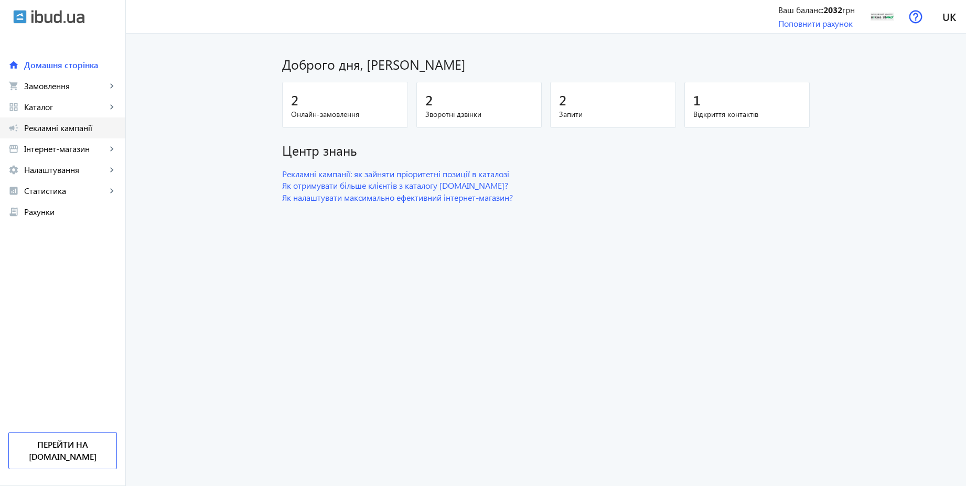
click at [72, 129] on span "Рекламні кампанії" at bounding box center [70, 128] width 93 height 10
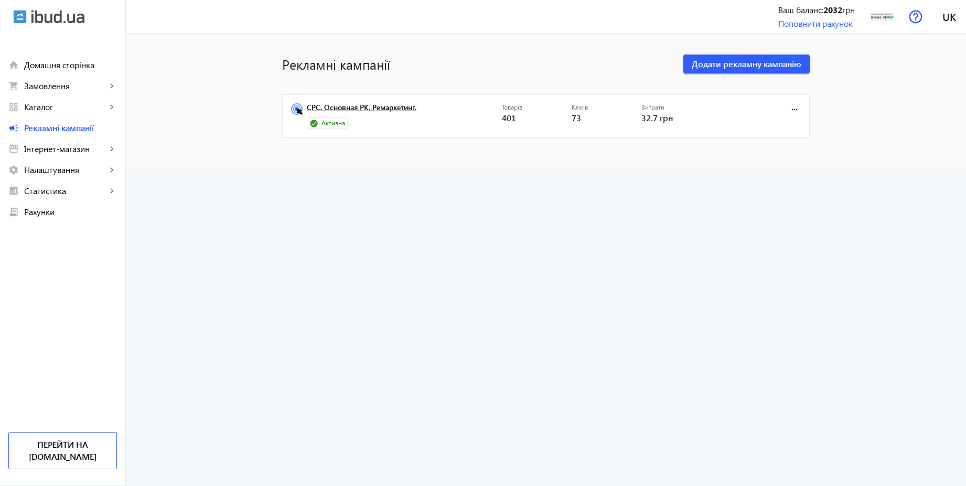
click at [384, 112] on link "CPC. Основная РК. Ремаркетинг." at bounding box center [404, 110] width 195 height 15
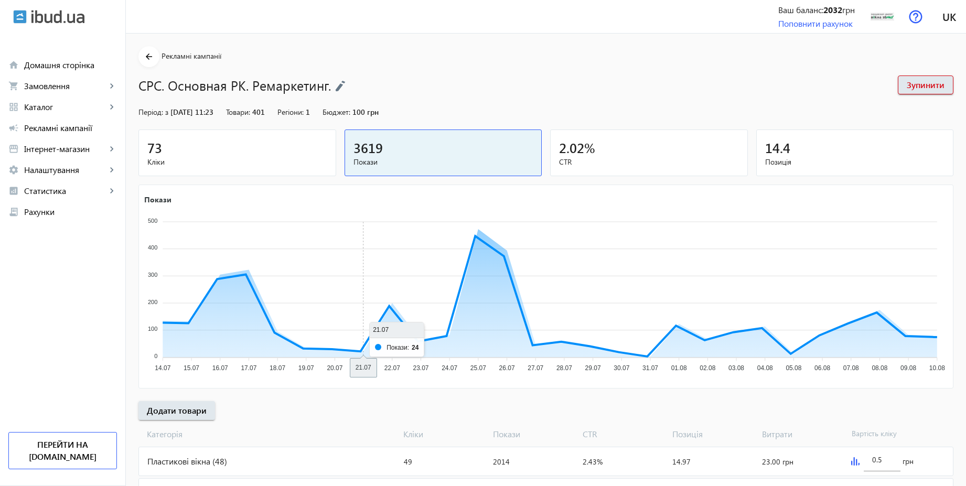
scroll to position [243, 0]
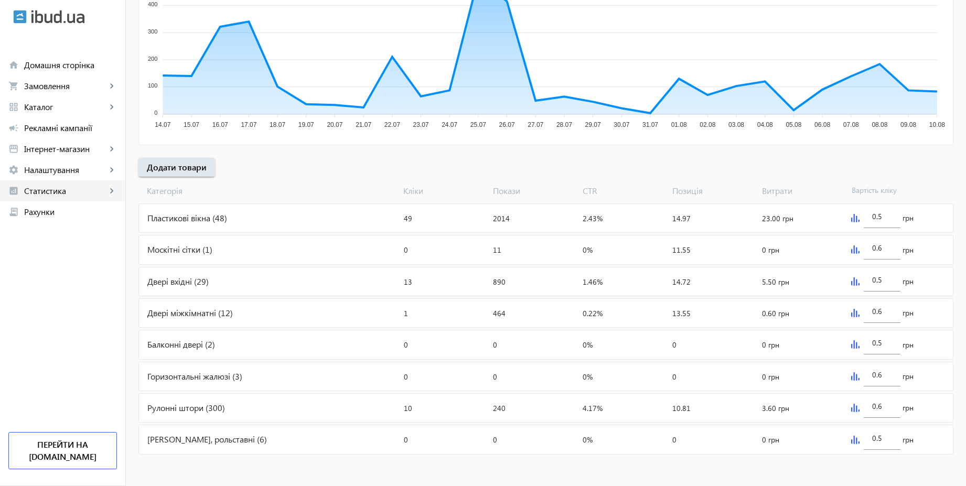
click at [73, 190] on span "Статистика" at bounding box center [65, 191] width 82 height 10
click at [69, 165] on span "Налаштування" at bounding box center [65, 170] width 82 height 10
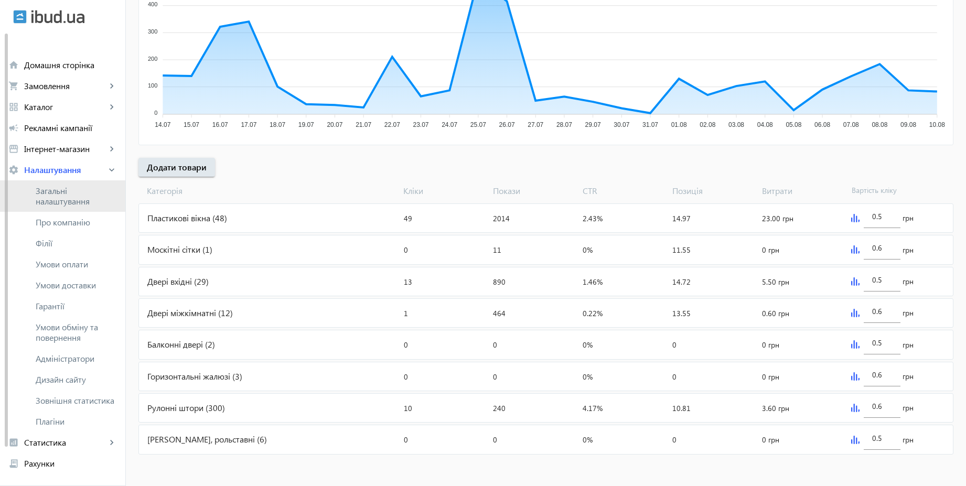
click at [64, 193] on span "Загальні налаштування" at bounding box center [76, 196] width 81 height 21
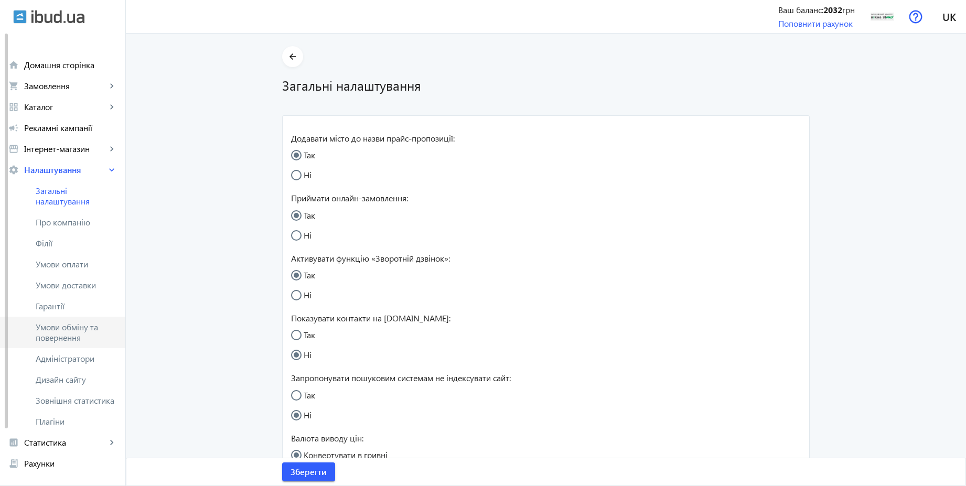
click at [90, 327] on span "Умови обміну та повернення" at bounding box center [76, 332] width 81 height 21
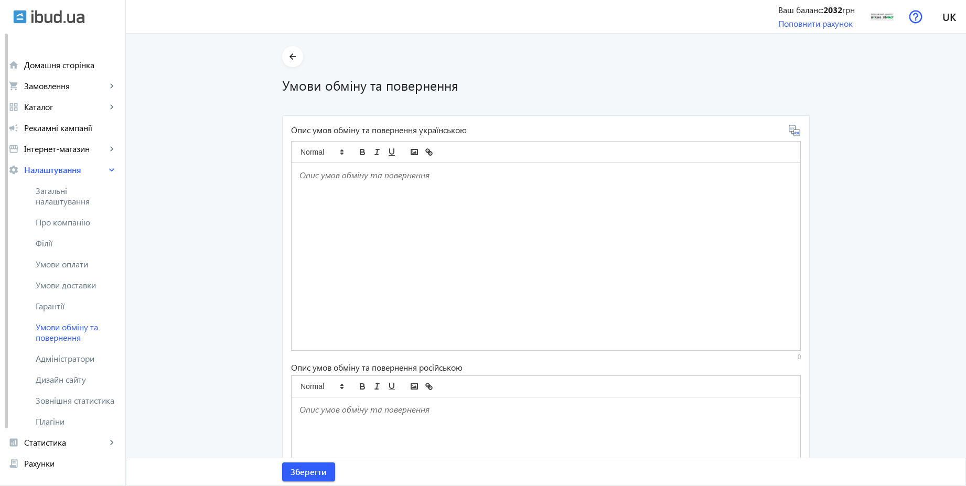
click at [386, 177] on p at bounding box center [545, 175] width 493 height 12
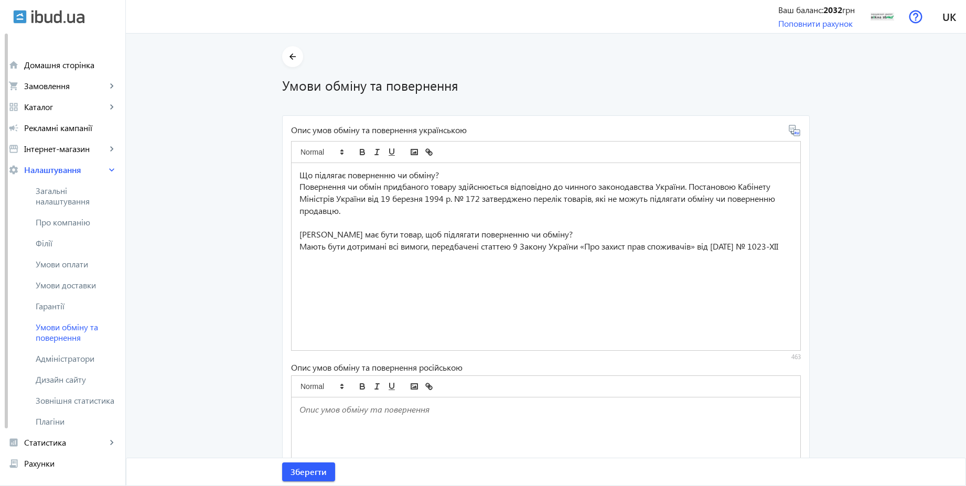
click at [796, 130] on icon at bounding box center [794, 130] width 13 height 13
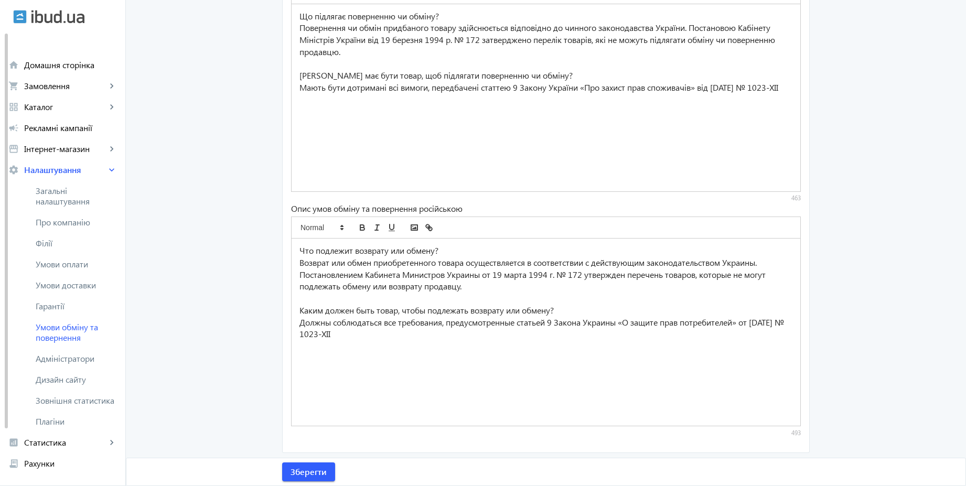
scroll to position [161, 0]
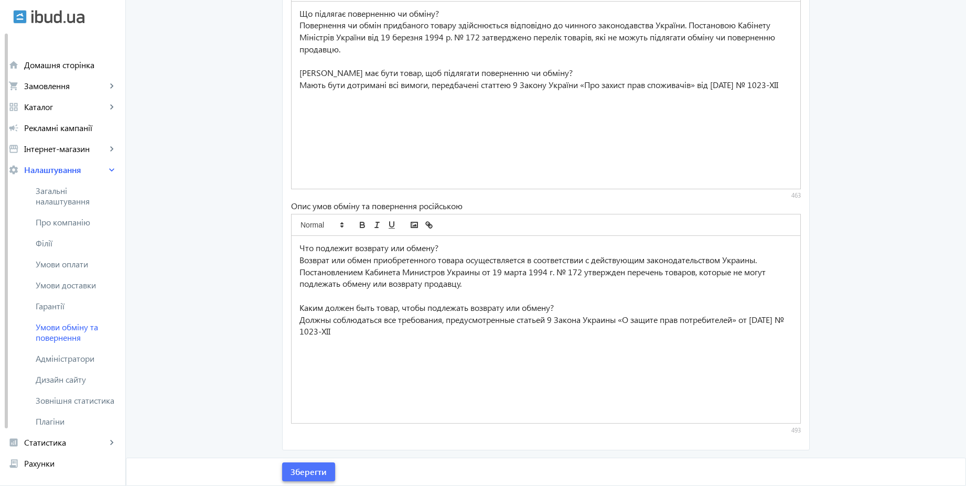
click at [316, 470] on span "Зберегти" at bounding box center [308, 472] width 36 height 12
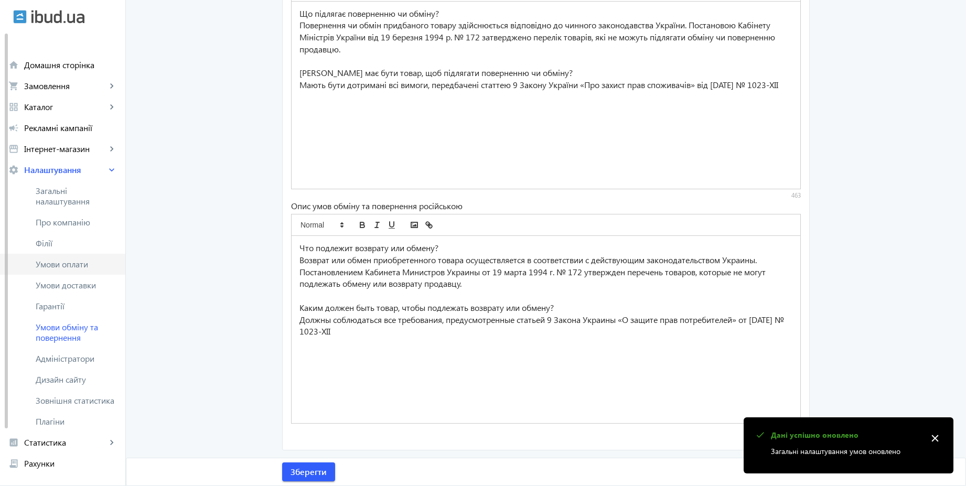
click at [70, 268] on span "Умови оплати" at bounding box center [76, 264] width 81 height 10
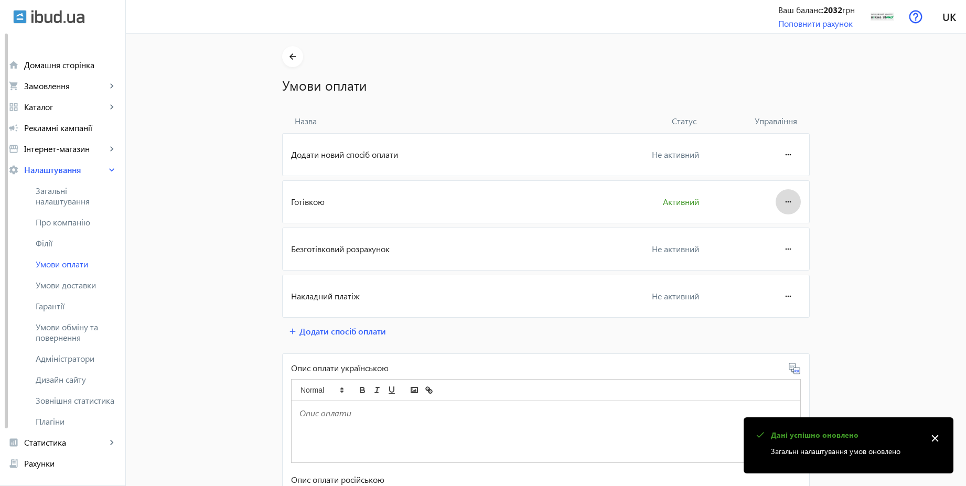
click at [783, 199] on mat-icon "more_horiz" at bounding box center [788, 201] width 13 height 25
click at [768, 233] on span "Редагувати" at bounding box center [768, 231] width 42 height 8
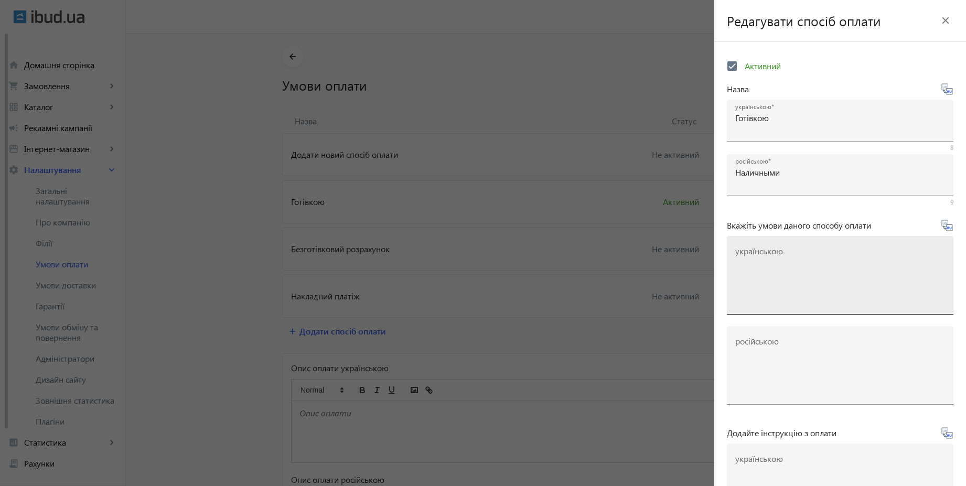
click at [819, 271] on textarea "українською" at bounding box center [840, 279] width 210 height 62
paste textarea "Оплачуйте замовлення готівкою при отриманні товару в нашому офісі чи у кур'єра"
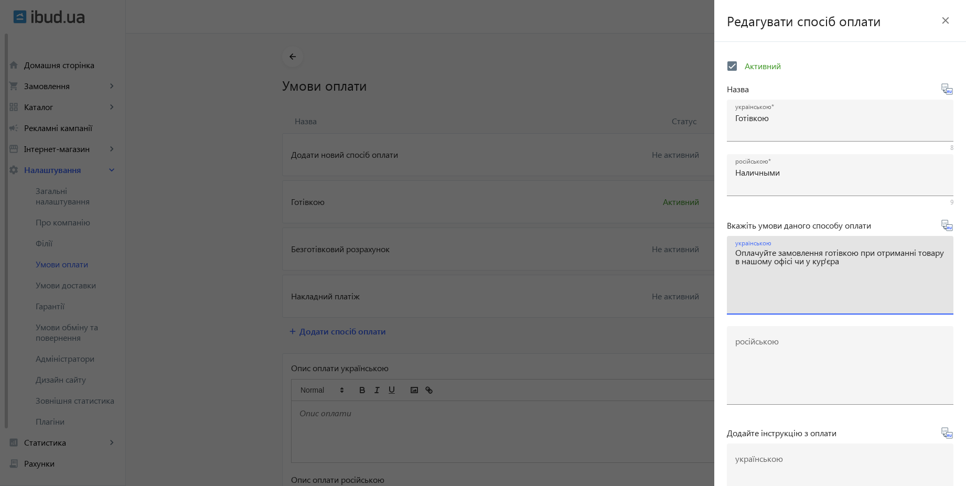
type textarea "Оплачуйте замовлення готівкою при отриманні товару в нашому офісі чи у кур'єра"
click at [942, 229] on icon at bounding box center [946, 225] width 13 height 13
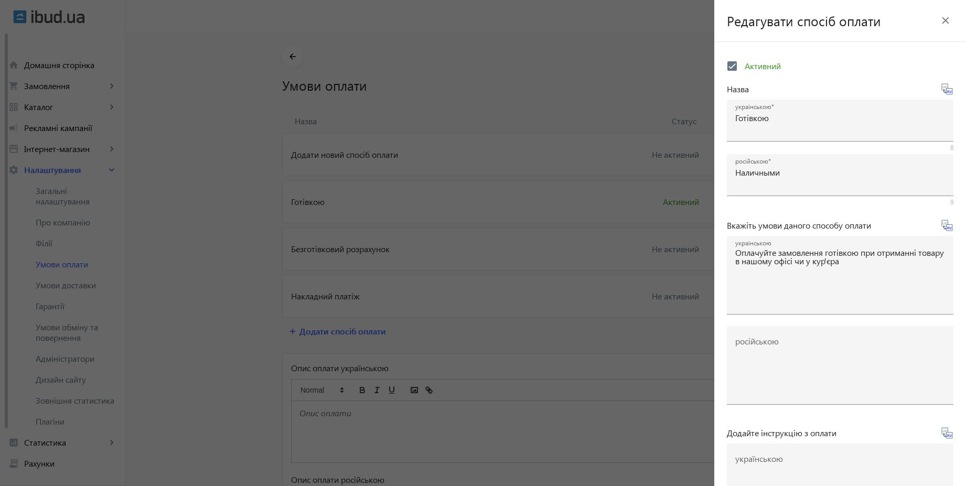
type textarea "Оплачивайте заказ наличными при получении товара в нашем офисе или у курьера"
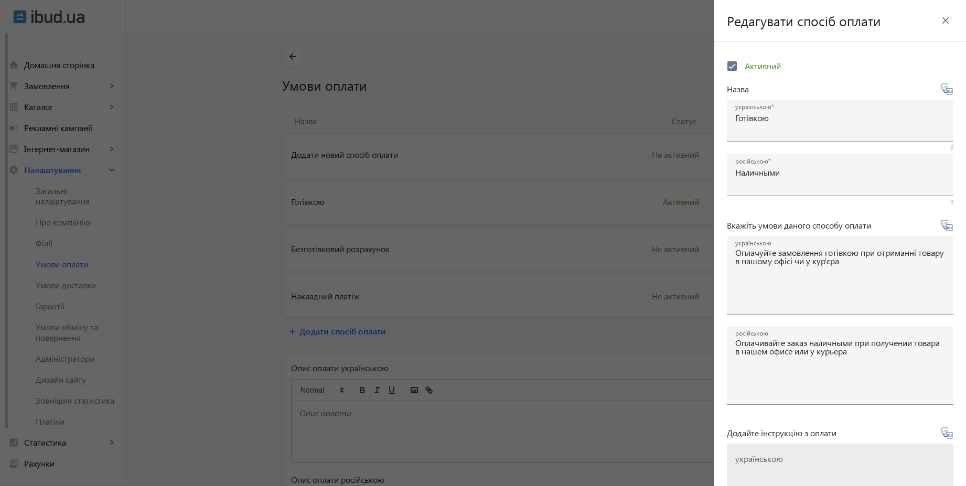
click at [805, 466] on textarea "українською" at bounding box center [840, 487] width 210 height 62
paste textarea "Оплатіть замовлення готівкою при отриманні товару"
type textarea "Оплатіть замовлення готівкою при отриманні товару"
click at [949, 435] on icon at bounding box center [950, 435] width 2 height 3
type textarea "Оплатите заказ наличными при получении товара"
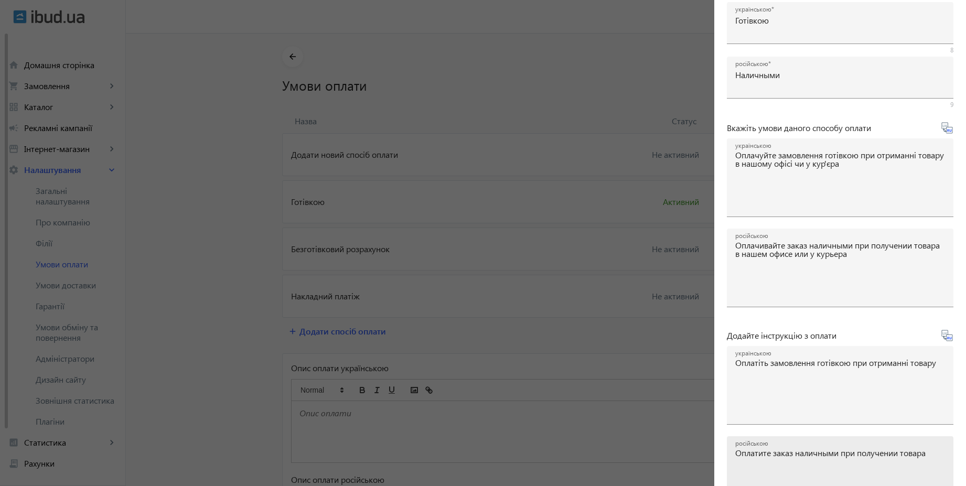
scroll to position [174, 0]
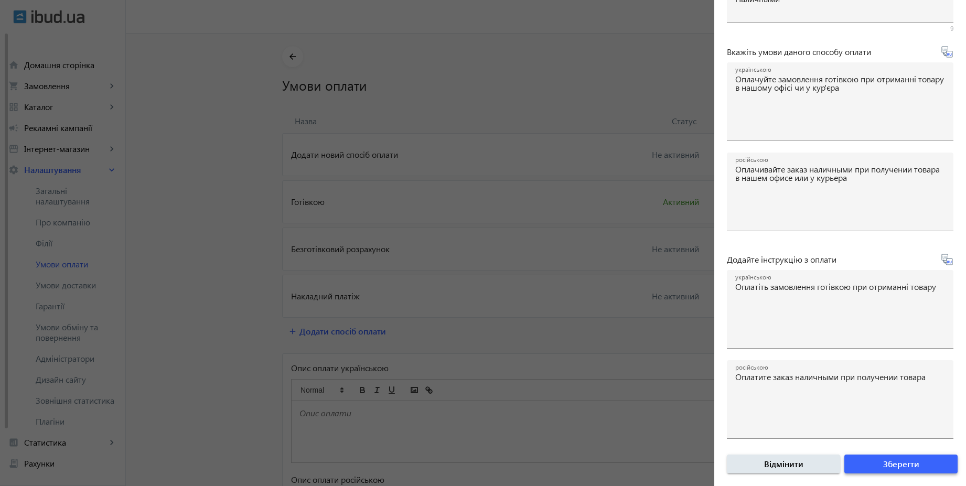
click at [905, 466] on span "Зберегти" at bounding box center [901, 464] width 36 height 12
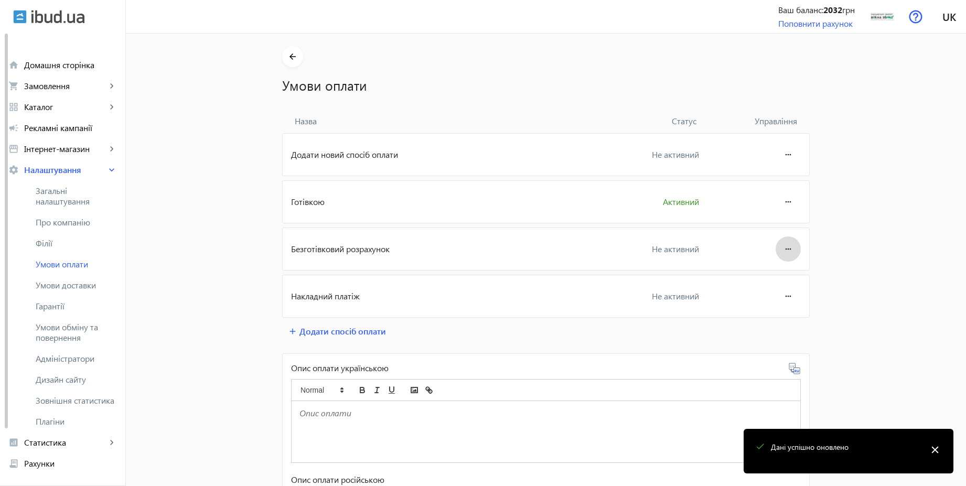
click at [782, 243] on mat-icon "more_horiz" at bounding box center [788, 248] width 13 height 25
click at [773, 269] on button "Редагувати" at bounding box center [768, 278] width 59 height 25
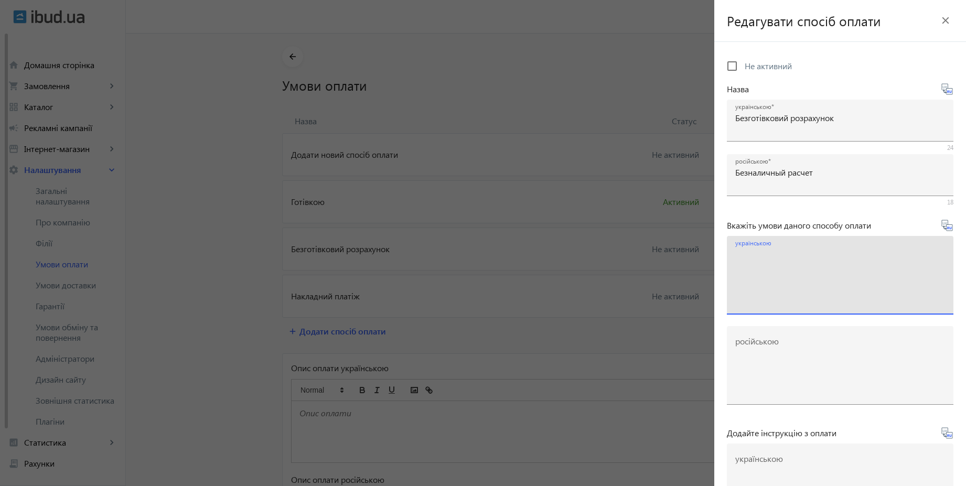
click at [771, 275] on textarea "українською" at bounding box center [840, 279] width 210 height 62
paste textarea "Оплачуйте замовлення переказом із будь-якого банку України чи по реквізитах у с…"
type textarea "Оплачуйте замовлення переказом із будь-якого банку України чи по реквізитах у с…"
click at [949, 228] on icon at bounding box center [950, 227] width 2 height 3
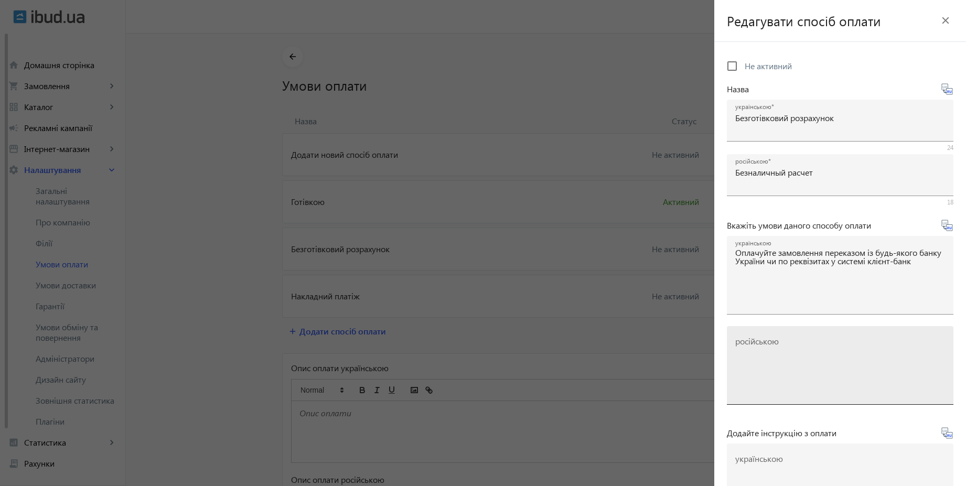
type textarea "Оплачивайте заказ переводом из любого банка или по реквизитам в системе клиент-…"
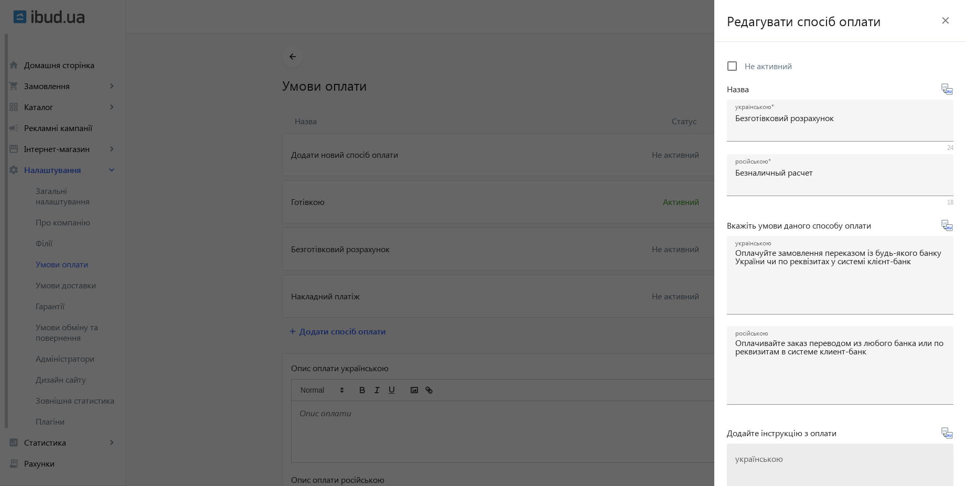
scroll to position [94, 0]
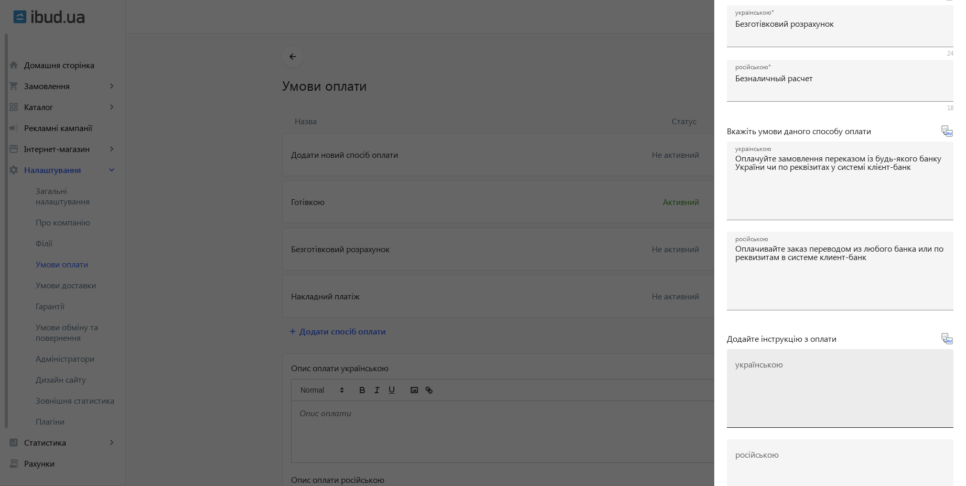
click at [802, 367] on textarea "українською" at bounding box center [840, 393] width 210 height 62
paste textarea "Оплатіть замовлення згідно реквізитів рахунка-фактури"
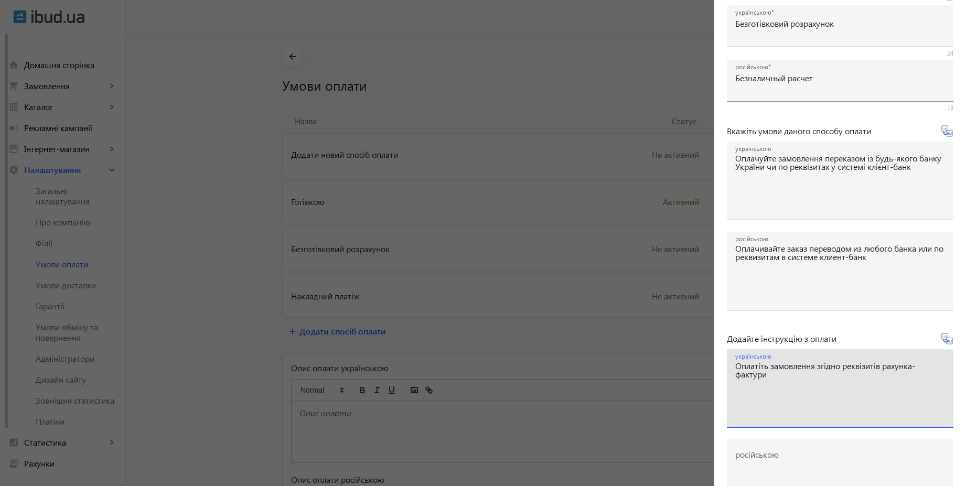
type textarea "Оплатіть замовлення згідно реквізитів рахунка-фактури"
click at [941, 343] on icon at bounding box center [946, 338] width 13 height 13
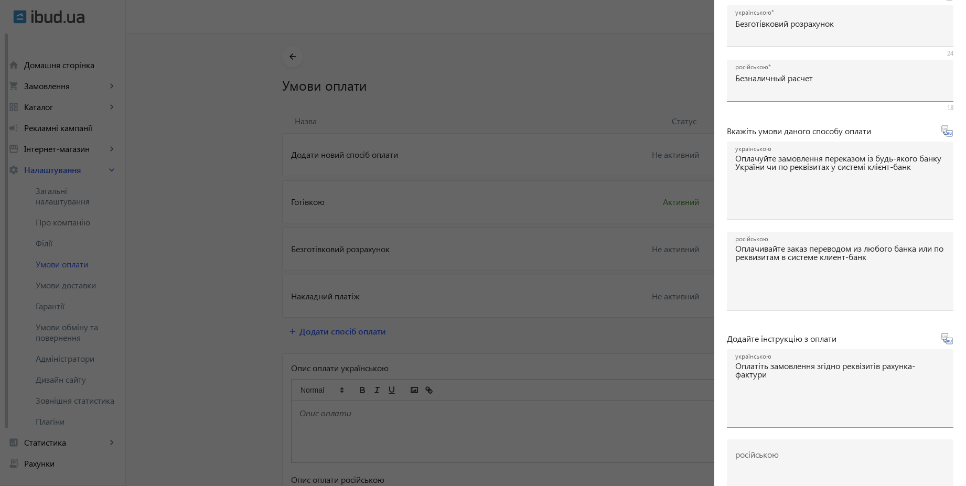
type textarea "Оплатите заказ согласно реквизитам счета-фактуры"
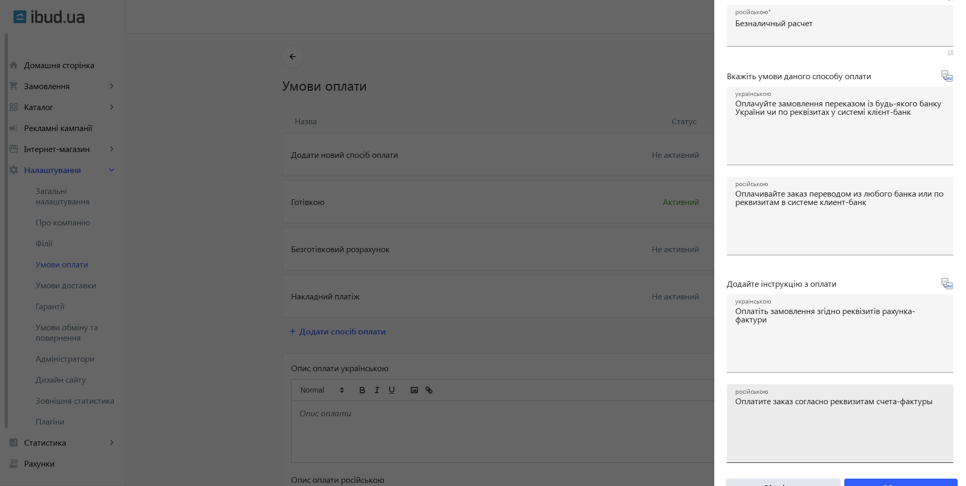
scroll to position [174, 0]
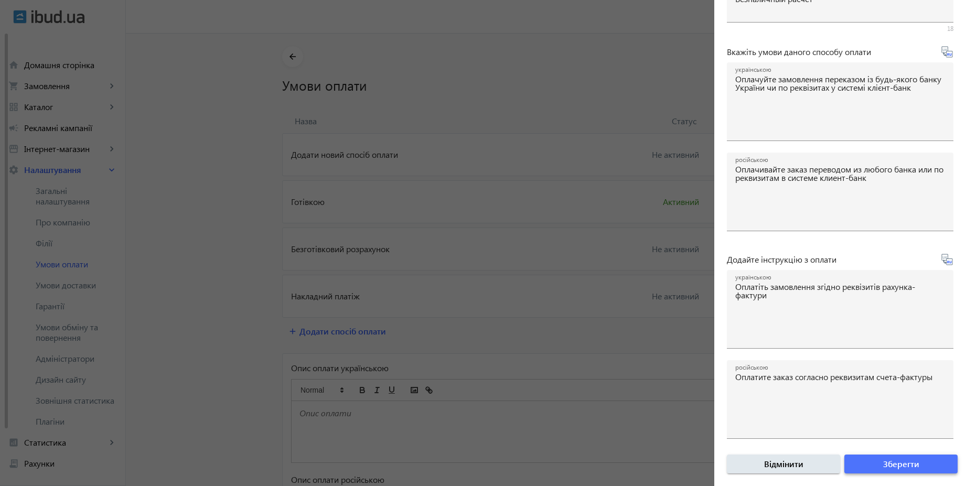
click at [904, 463] on span "Зберегти" at bounding box center [901, 464] width 36 height 12
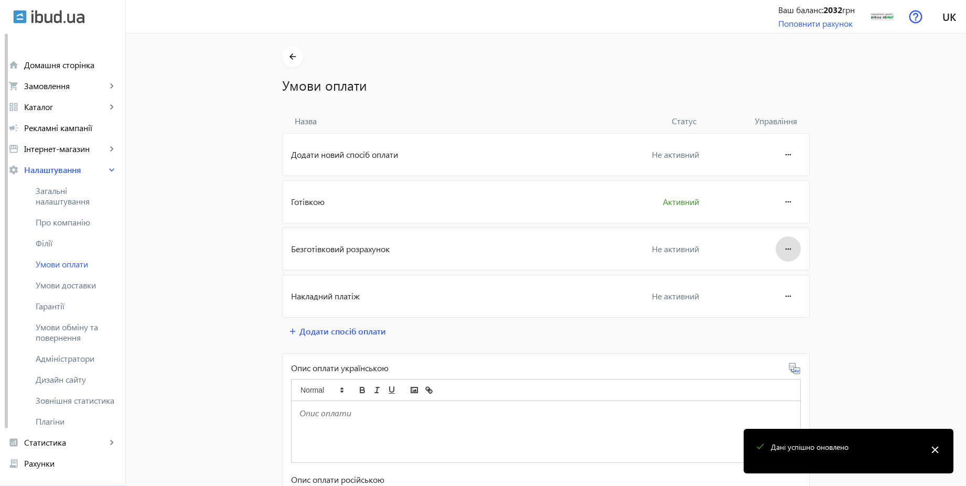
click at [786, 247] on mat-icon "more_horiz" at bounding box center [788, 248] width 13 height 25
click at [780, 268] on button "Редагувати" at bounding box center [768, 278] width 59 height 25
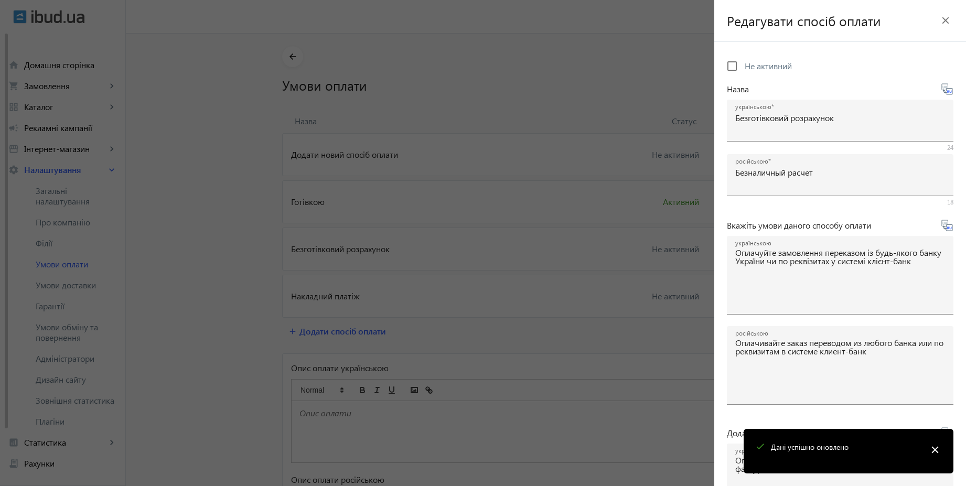
click at [776, 70] on span "Не активний" at bounding box center [767, 65] width 47 height 11
click at [742, 70] on input "Не активний" at bounding box center [731, 66] width 21 height 21
checkbox input "true"
click at [935, 445] on mat-icon "close" at bounding box center [935, 450] width 16 height 16
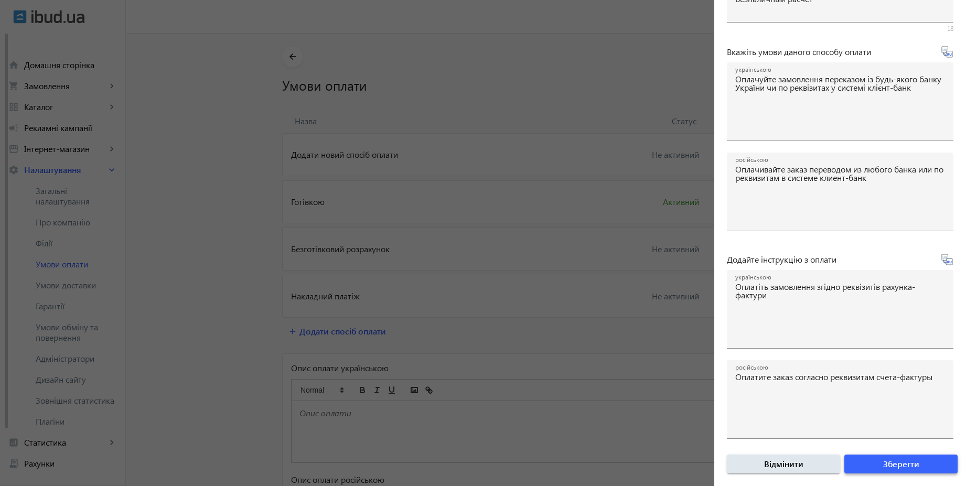
click at [916, 463] on span "submit" at bounding box center [900, 463] width 113 height 25
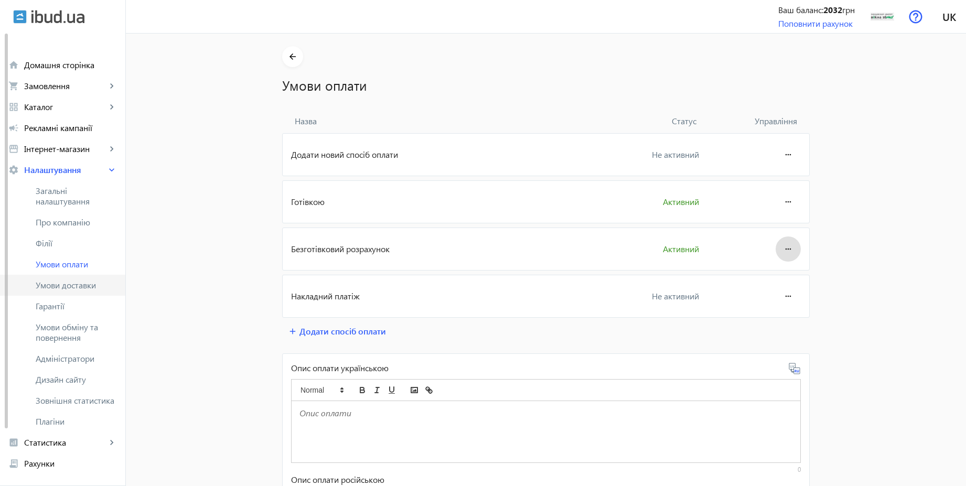
click at [100, 289] on span "Умови доставки" at bounding box center [76, 285] width 81 height 10
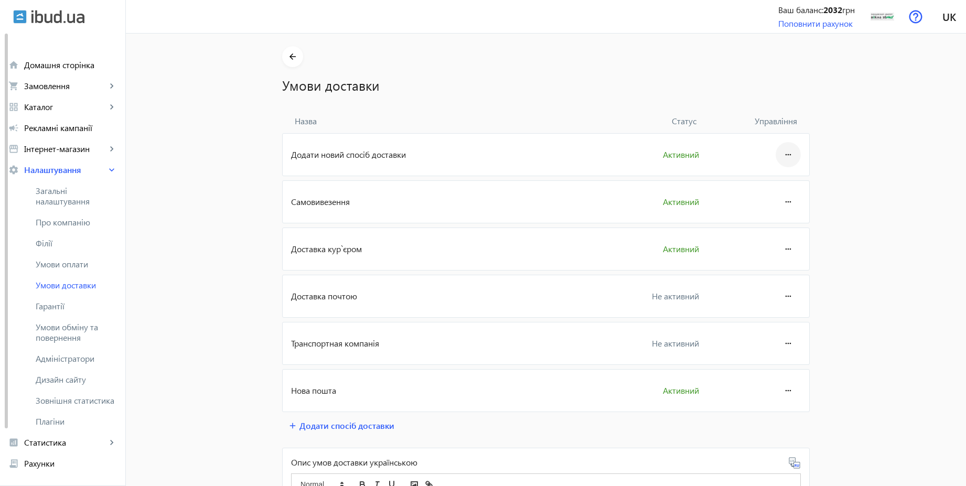
click at [787, 154] on mat-icon "more_horiz" at bounding box center [788, 154] width 13 height 25
click at [785, 188] on span "Редагувати" at bounding box center [768, 184] width 42 height 8
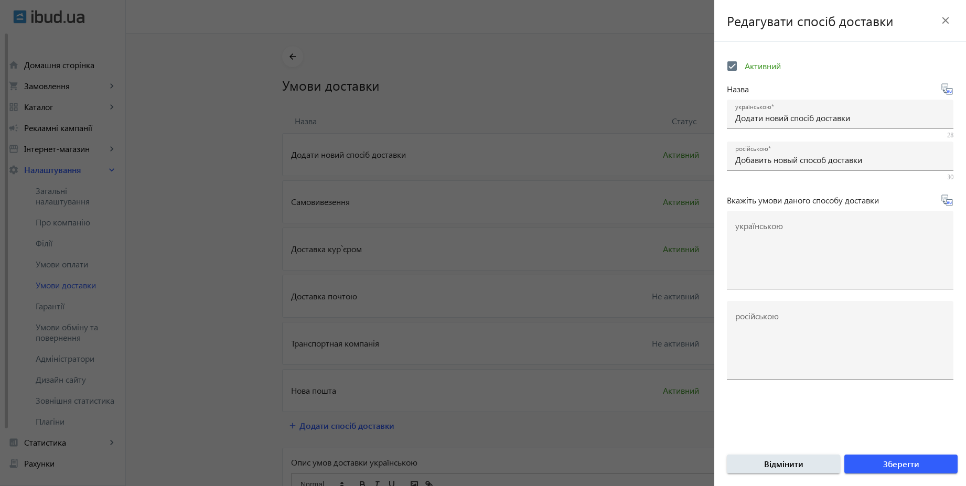
click at [759, 66] on span "Активний" at bounding box center [762, 65] width 36 height 11
click at [742, 66] on input "Активний" at bounding box center [731, 66] width 21 height 21
checkbox input "false"
click at [897, 462] on span "Зберегти" at bounding box center [901, 464] width 36 height 12
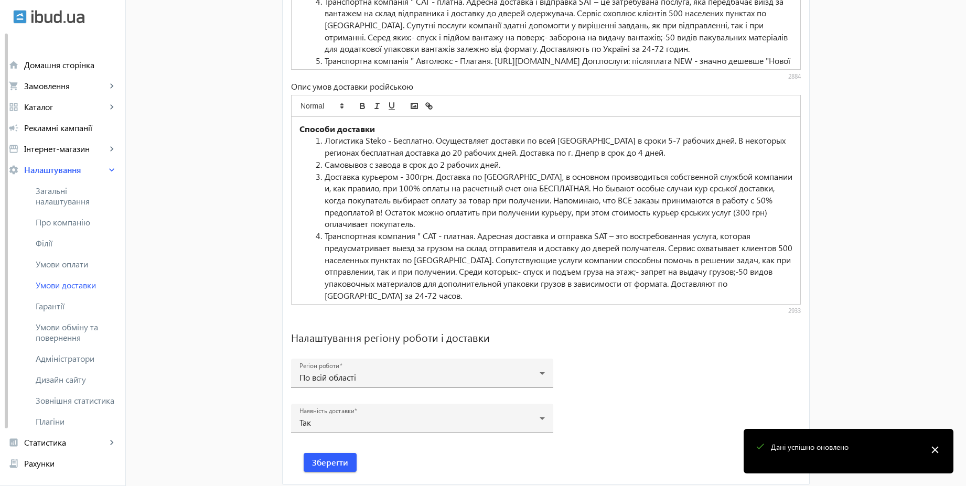
scroll to position [651, 0]
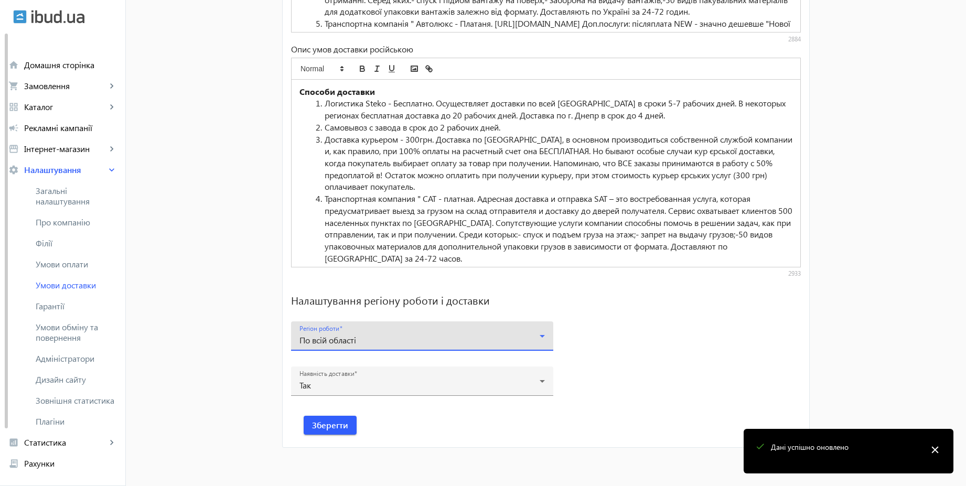
click at [390, 342] on div "По всій області" at bounding box center [419, 340] width 240 height 8
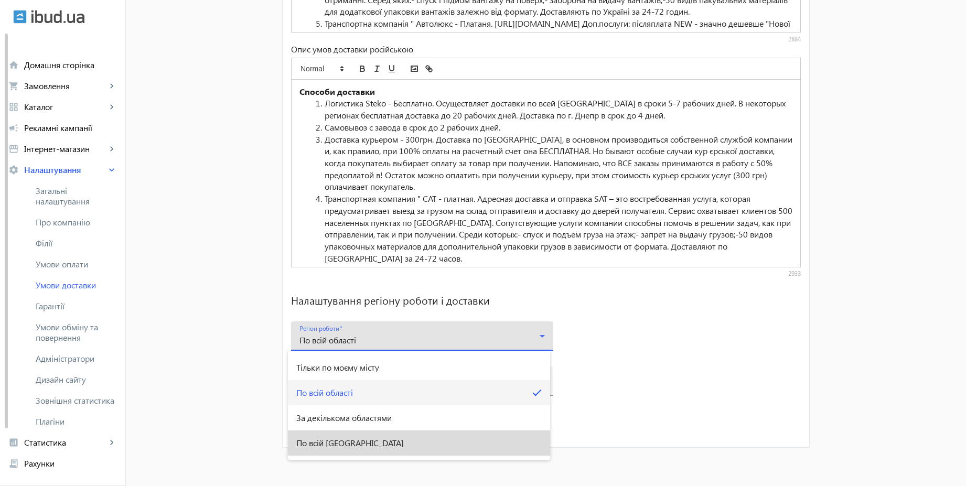
click at [354, 450] on mat-option "По всій [GEOGRAPHIC_DATA]" at bounding box center [419, 442] width 262 height 25
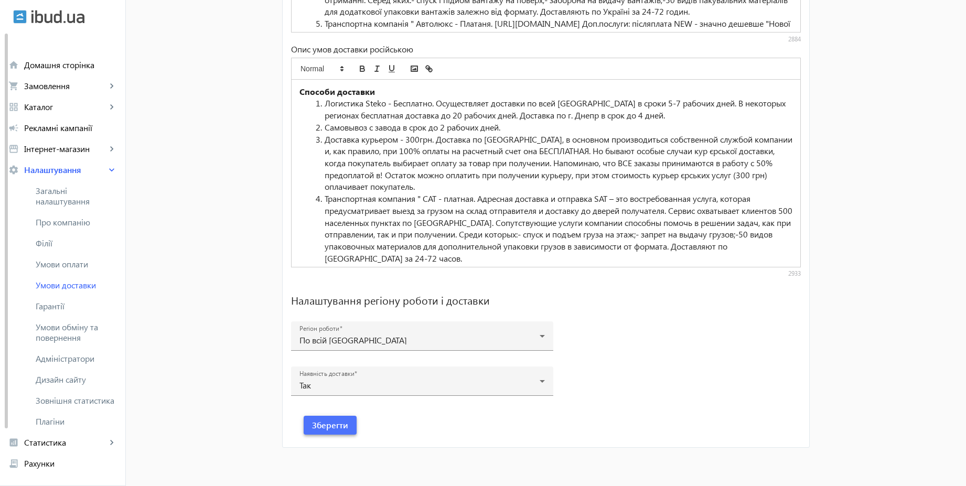
click at [343, 429] on span "Зберегти" at bounding box center [330, 425] width 36 height 12
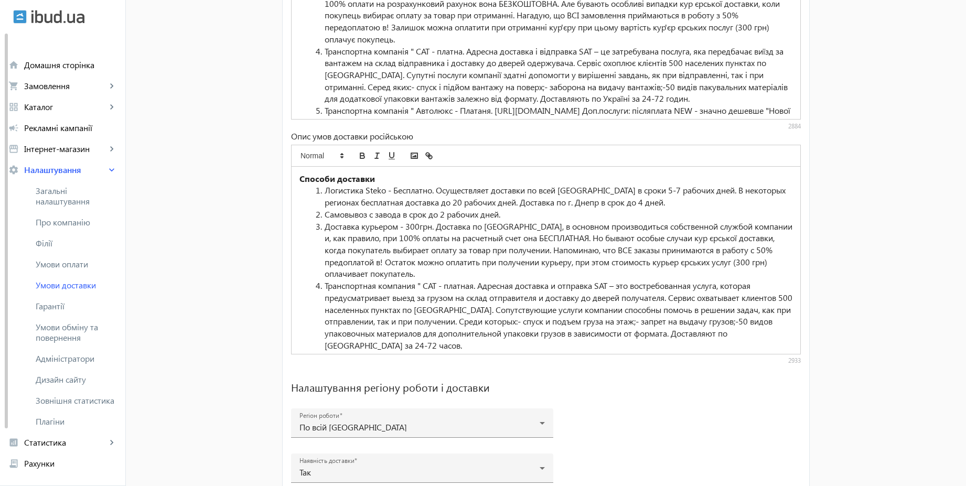
scroll to position [0, 0]
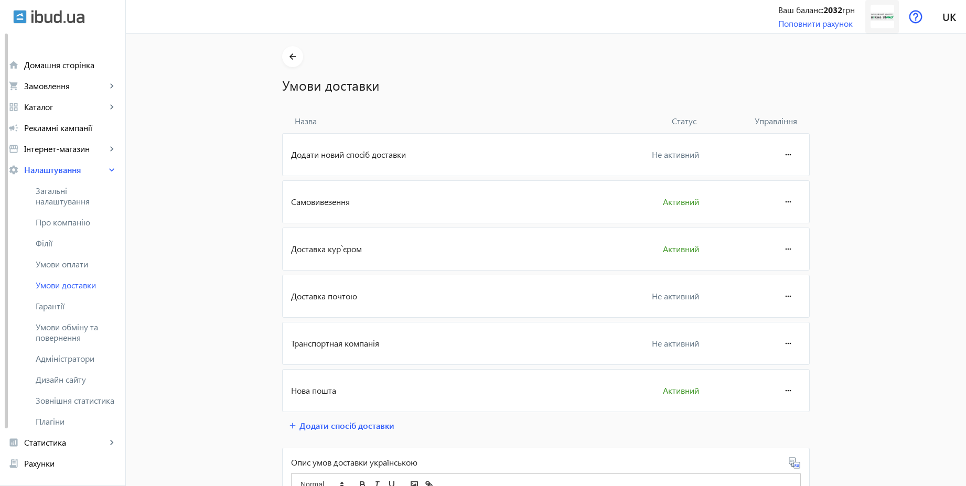
click at [882, 19] on img at bounding box center [882, 17] width 24 height 24
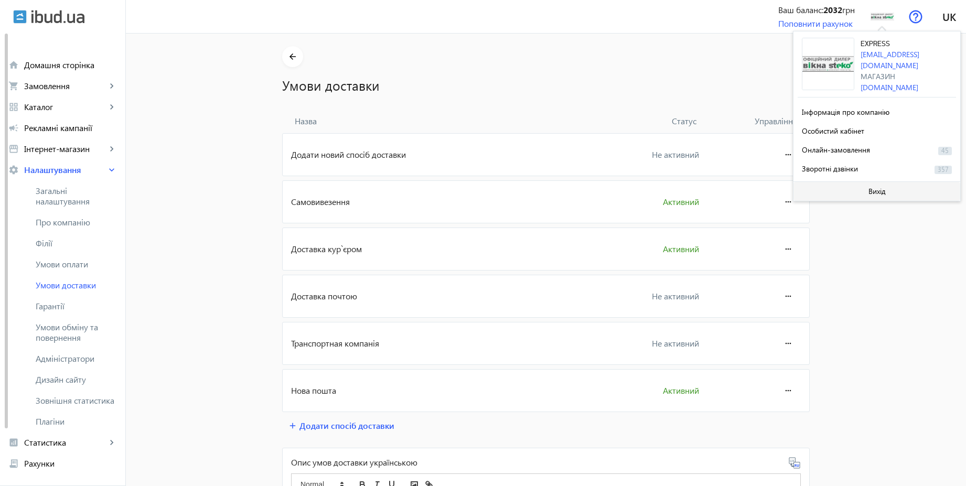
click at [865, 186] on span at bounding box center [876, 191] width 167 height 25
